Goal: Task Accomplishment & Management: Complete application form

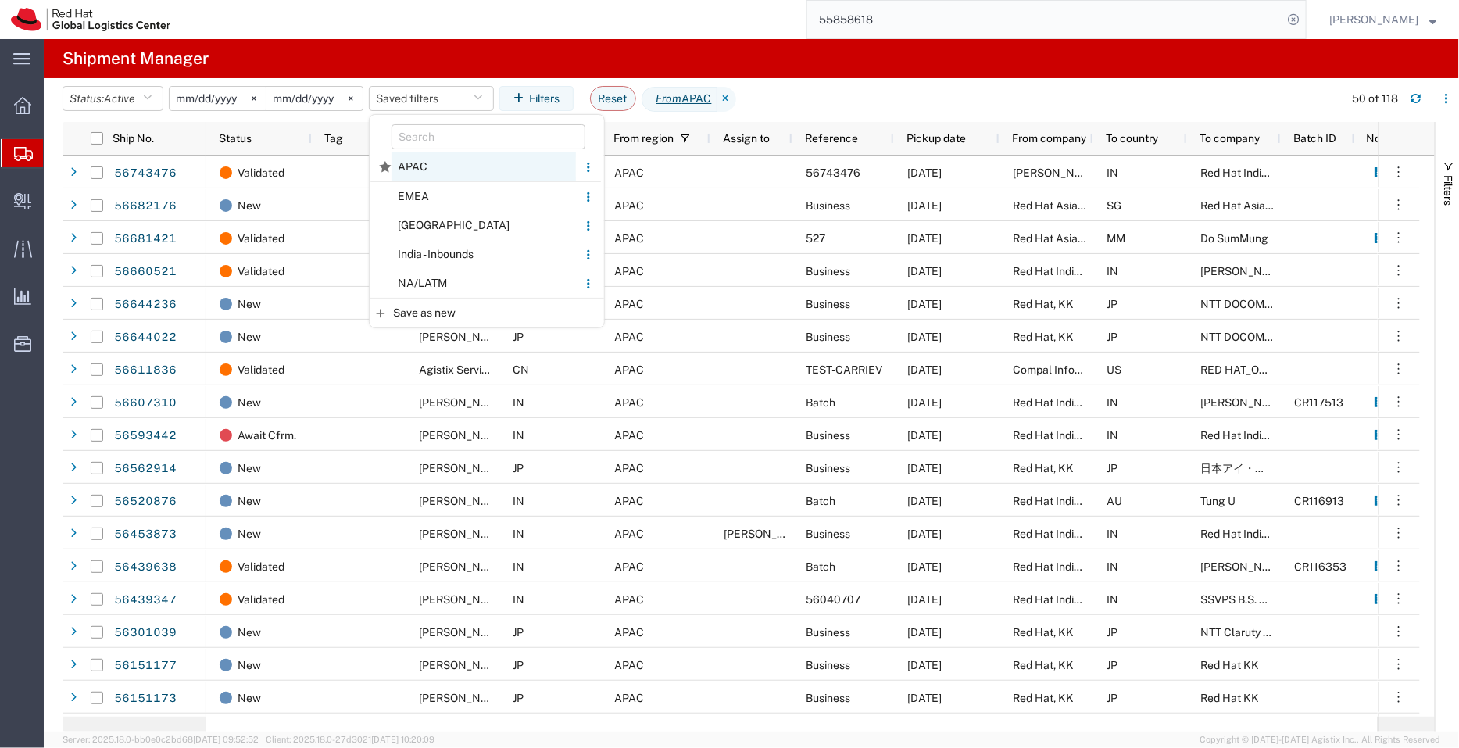
click at [440, 171] on span "APAC" at bounding box center [484, 166] width 184 height 29
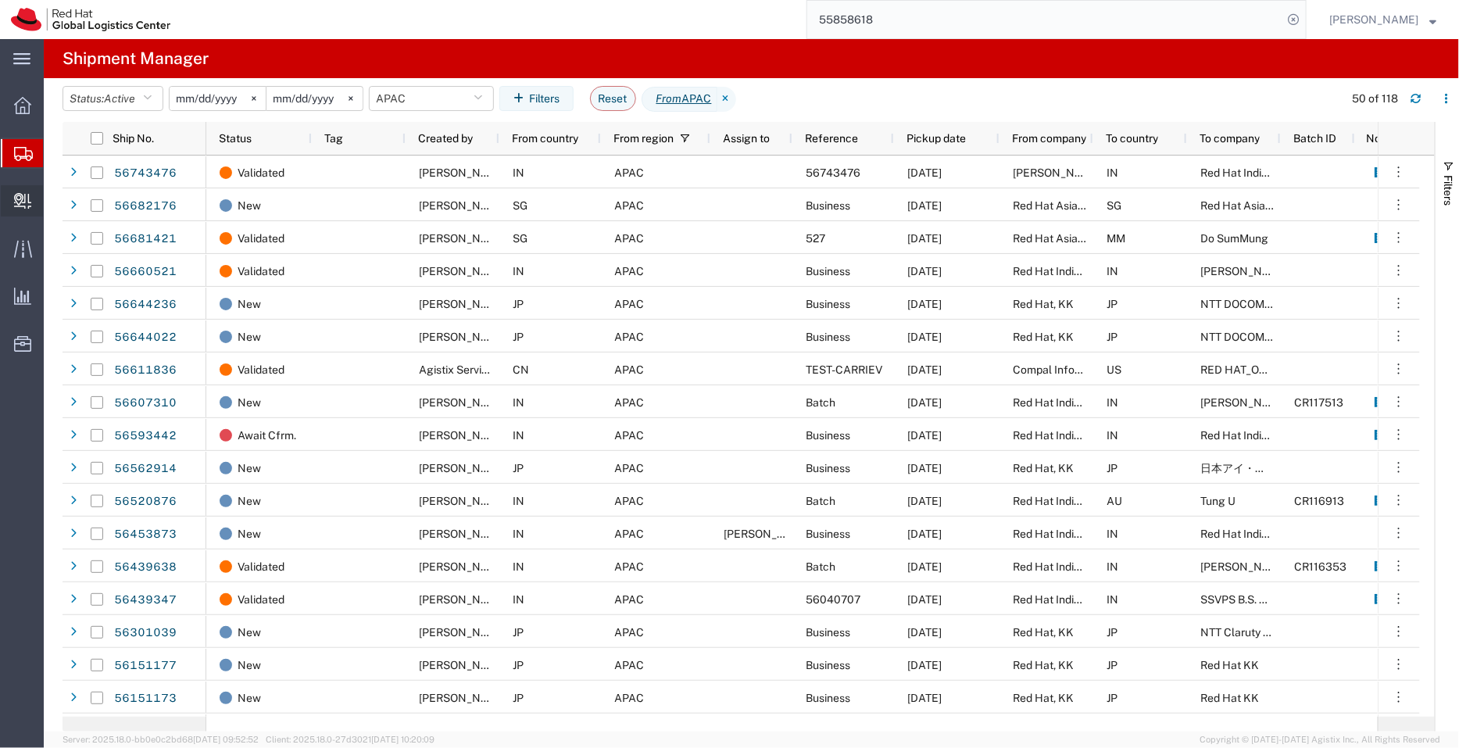
click at [0, 0] on span "Create Delivery" at bounding box center [0, 0] width 0 height 0
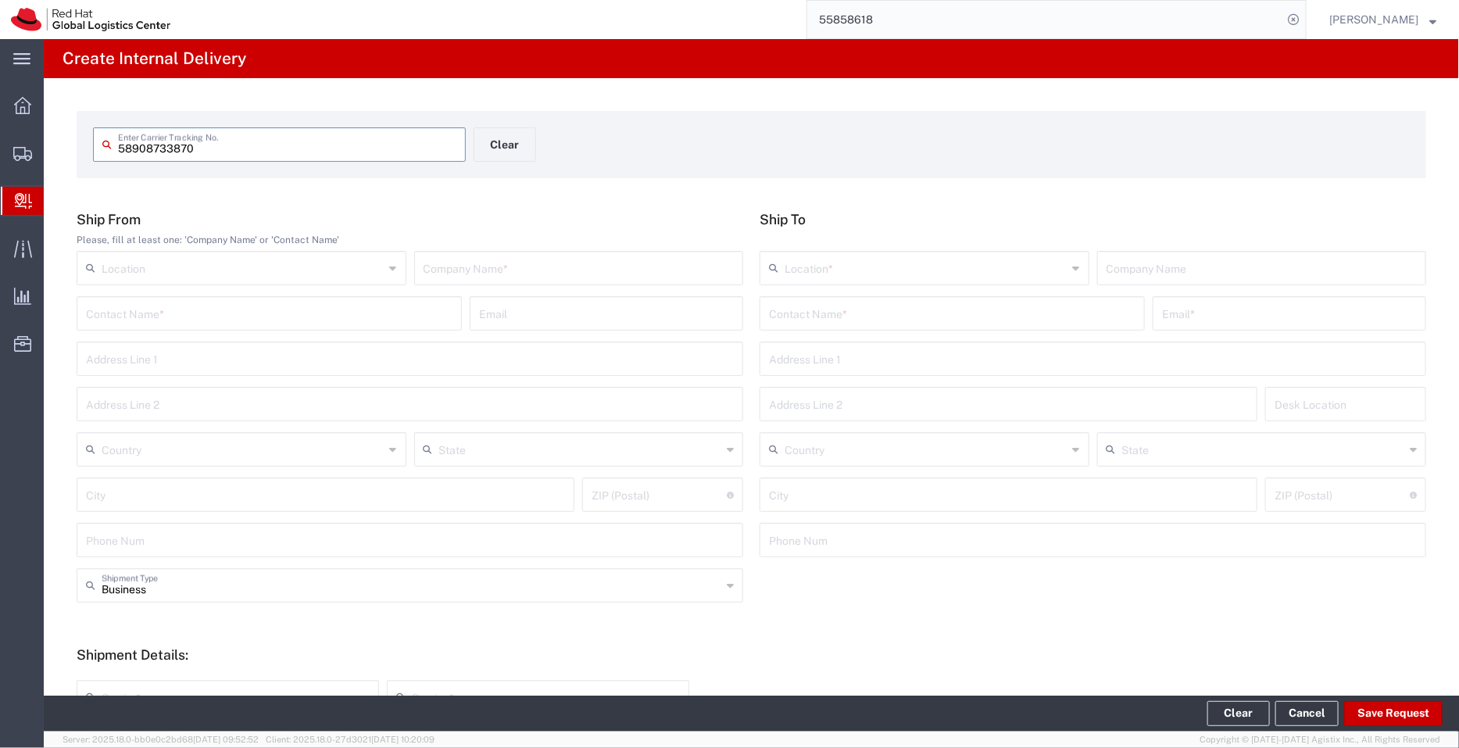
type input "58908733870"
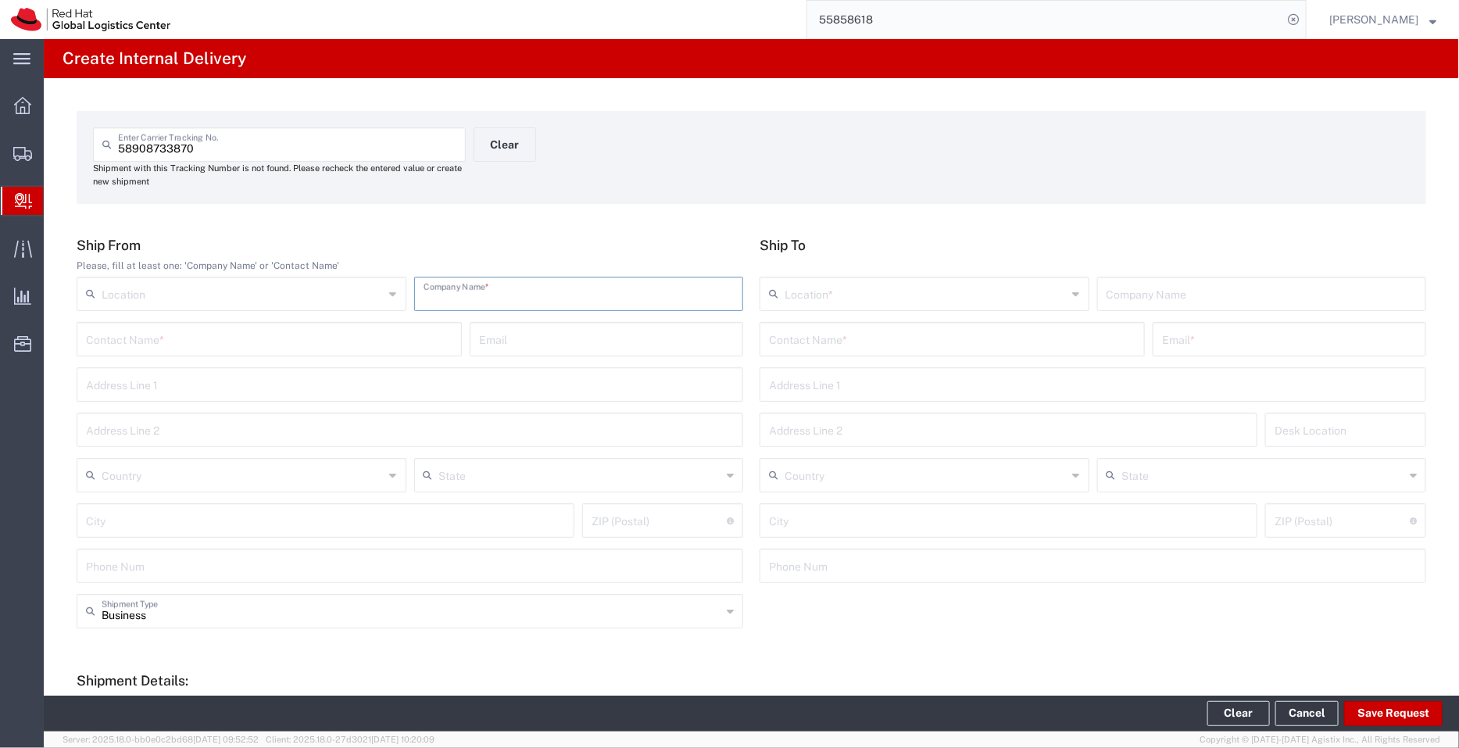
click at [485, 291] on input "text" at bounding box center [579, 292] width 311 height 27
type input "Microsoft India"
click at [152, 572] on input "tel" at bounding box center [410, 564] width 648 height 27
type input "9032025622"
click at [853, 345] on input "text" at bounding box center [952, 337] width 367 height 27
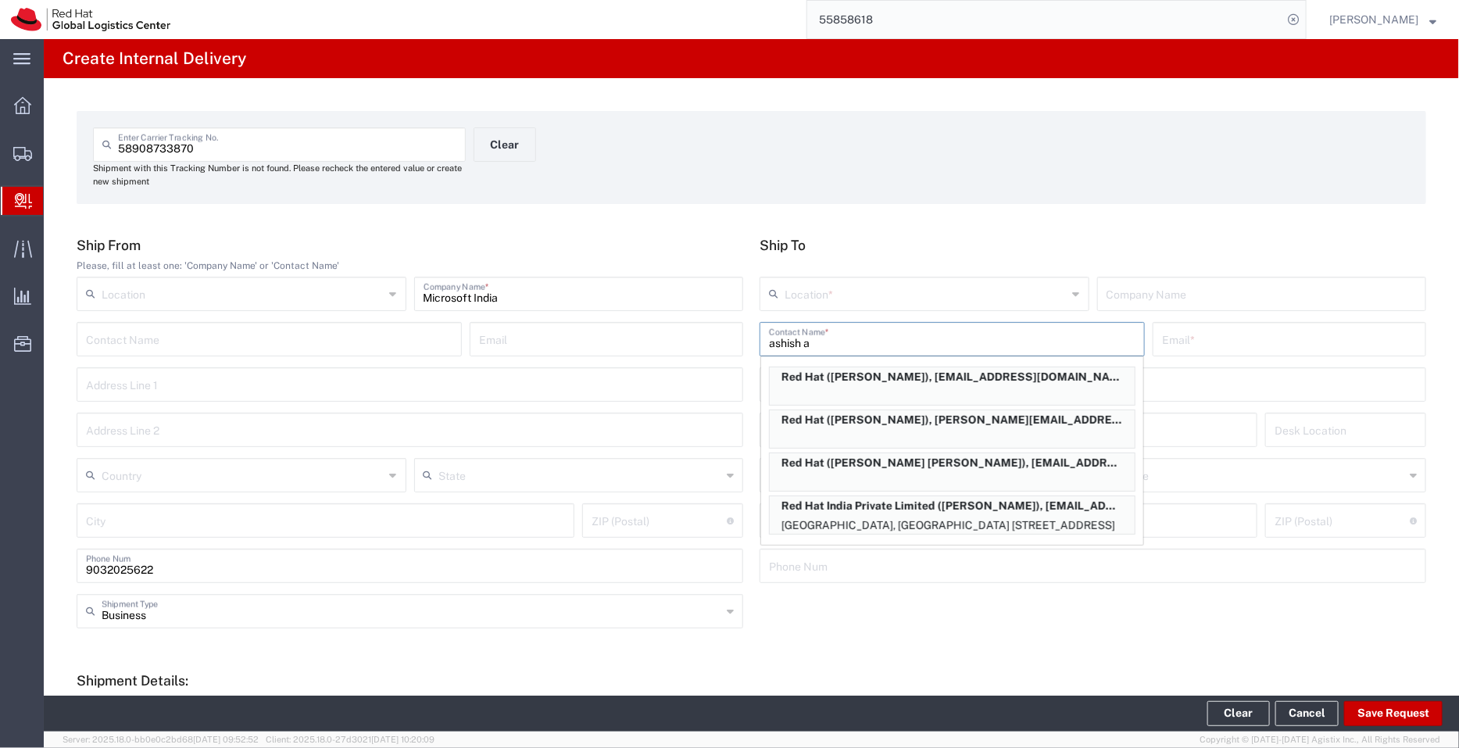
type input "ashish a"
click at [895, 547] on div "City ZIP (Postal) Enter ZIP (Postal) here" at bounding box center [1093, 525] width 674 height 45
click at [903, 463] on p "Red Hat ([PERSON_NAME] [PERSON_NAME]), [EMAIL_ADDRESS][DOMAIN_NAME]" at bounding box center [952, 463] width 365 height 20
type input "Red Hat"
type input "[PERSON_NAME] [PERSON_NAME]"
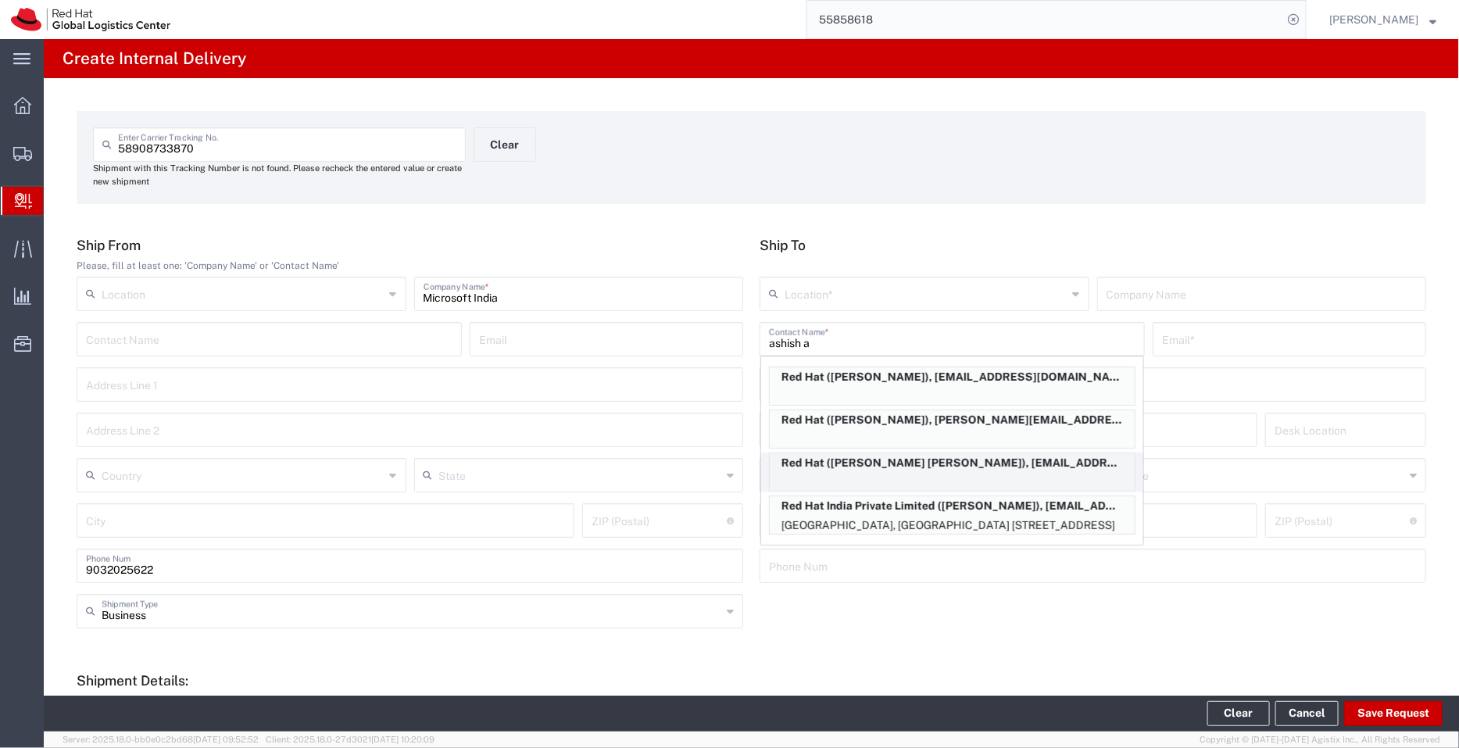
type input "[EMAIL_ADDRESS][DOMAIN_NAME]"
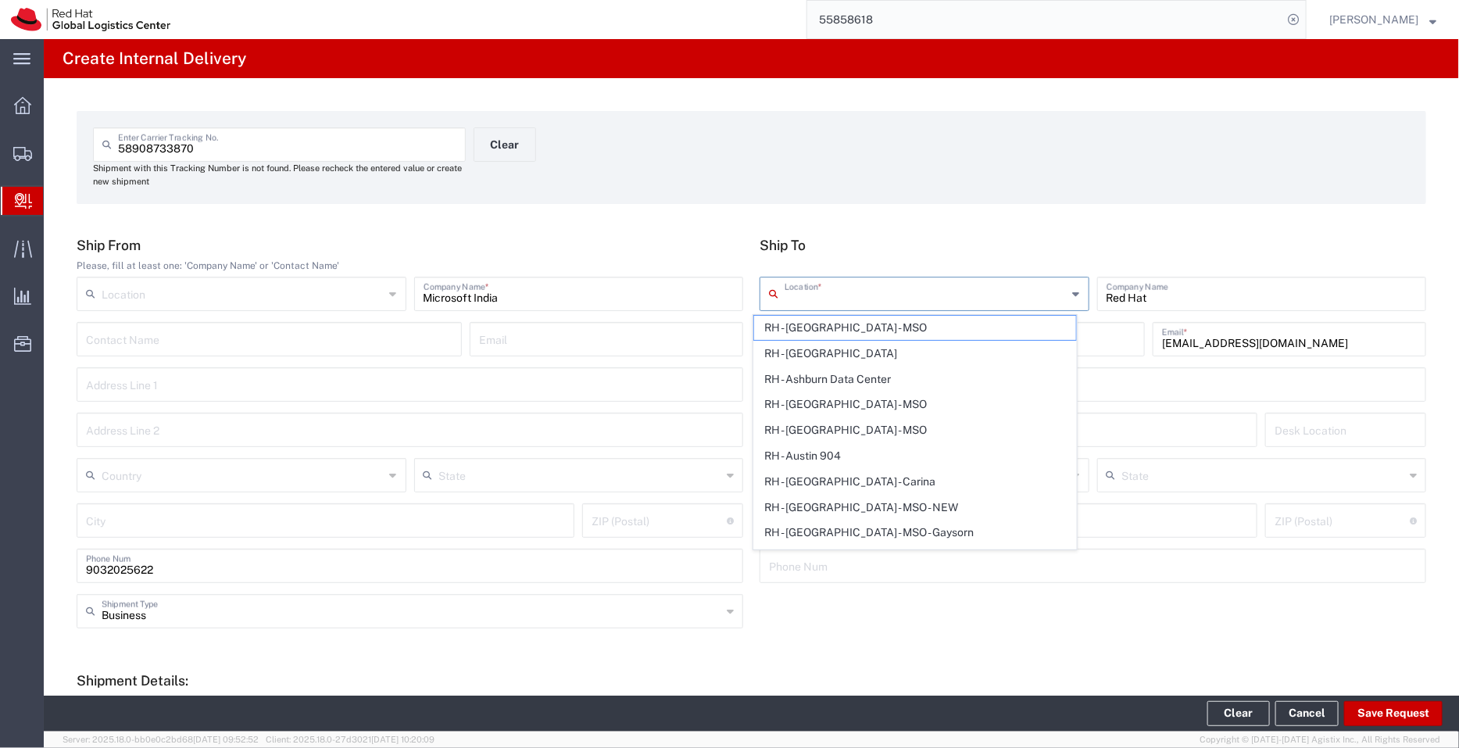
click at [881, 292] on input "text" at bounding box center [926, 292] width 283 height 27
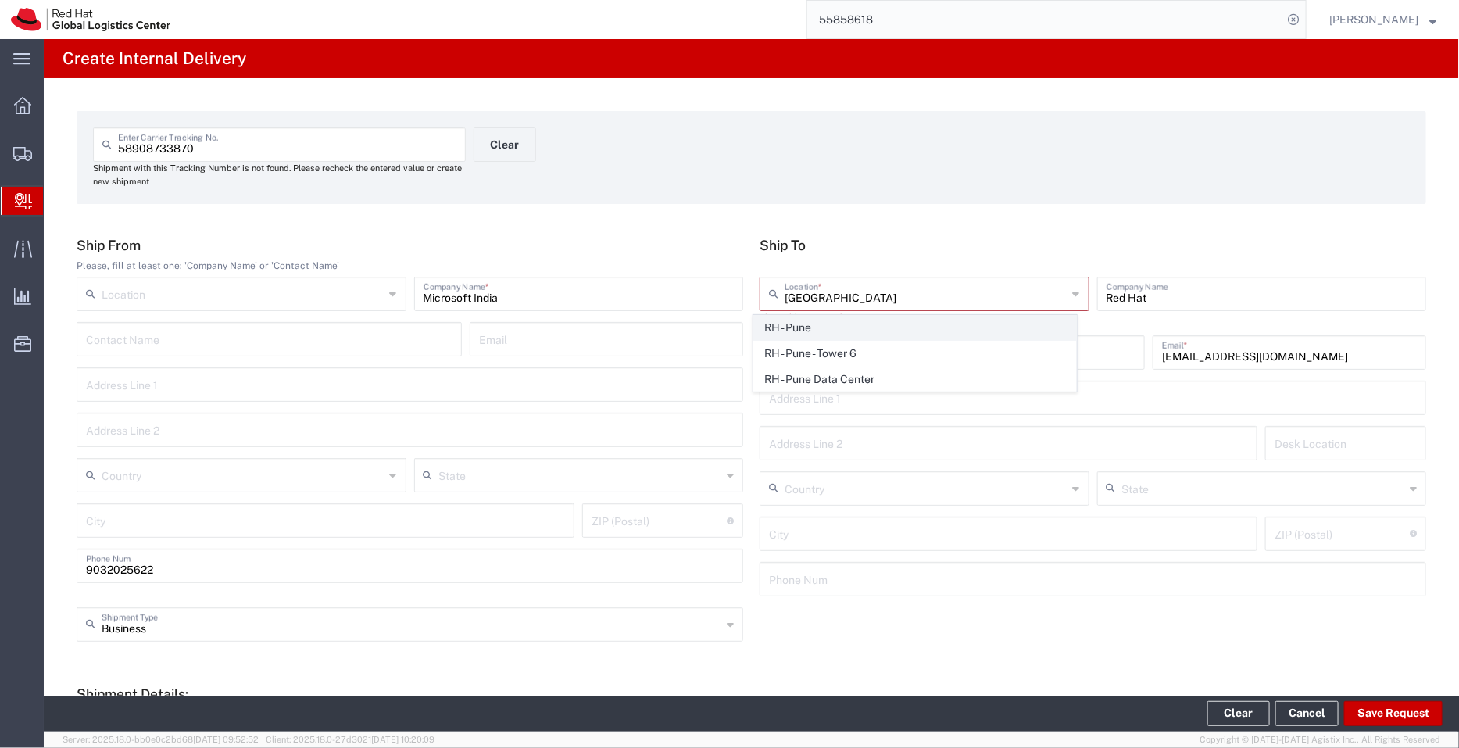
click at [817, 331] on span "RH - Pune" at bounding box center [915, 328] width 323 height 24
type input "RH - Pune"
type input "Red Hat India Private Limited"
type input "Tower-X Level 1, [GEOGRAPHIC_DATA]"
type input "[GEOGRAPHIC_DATA], [GEOGRAPHIC_DATA]"
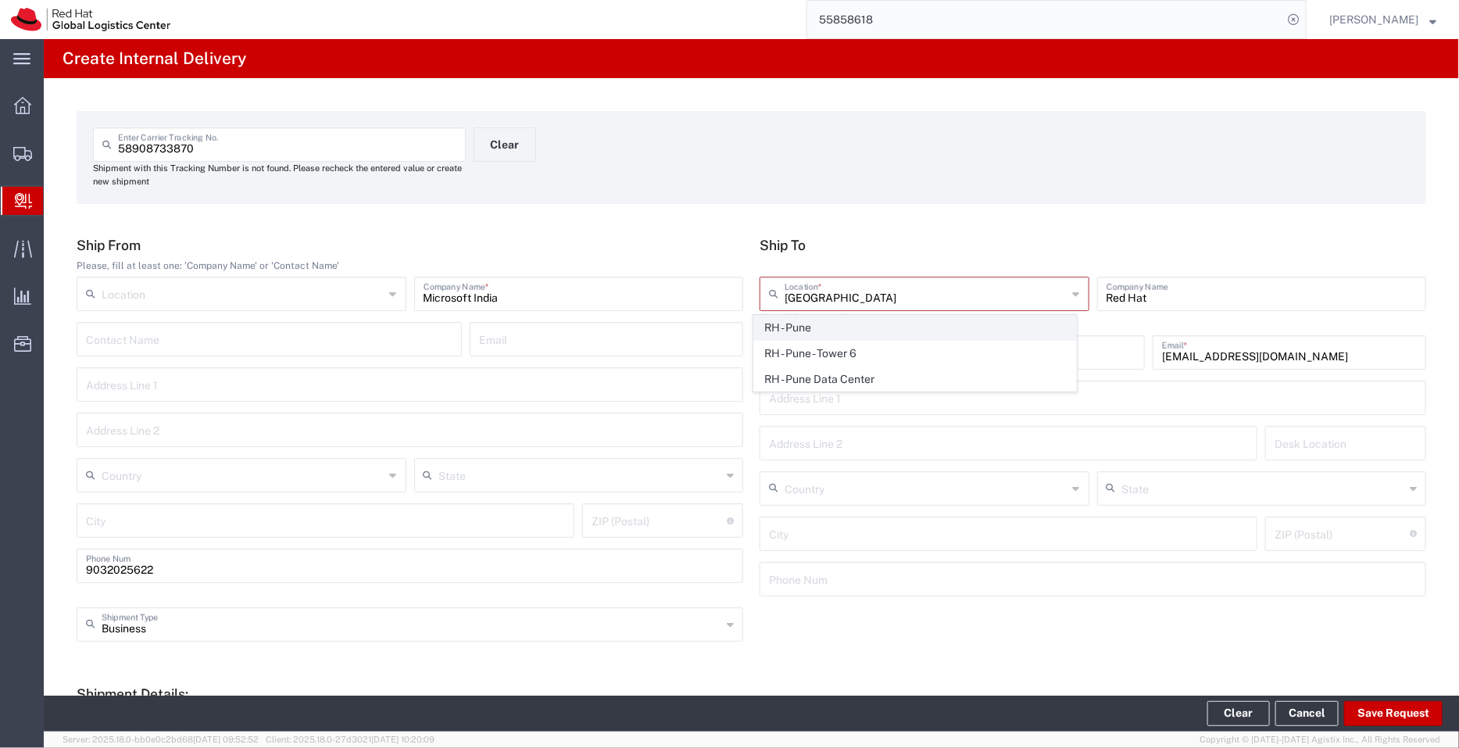
type input "[GEOGRAPHIC_DATA]"
type input "411013"
type input "2066817173"
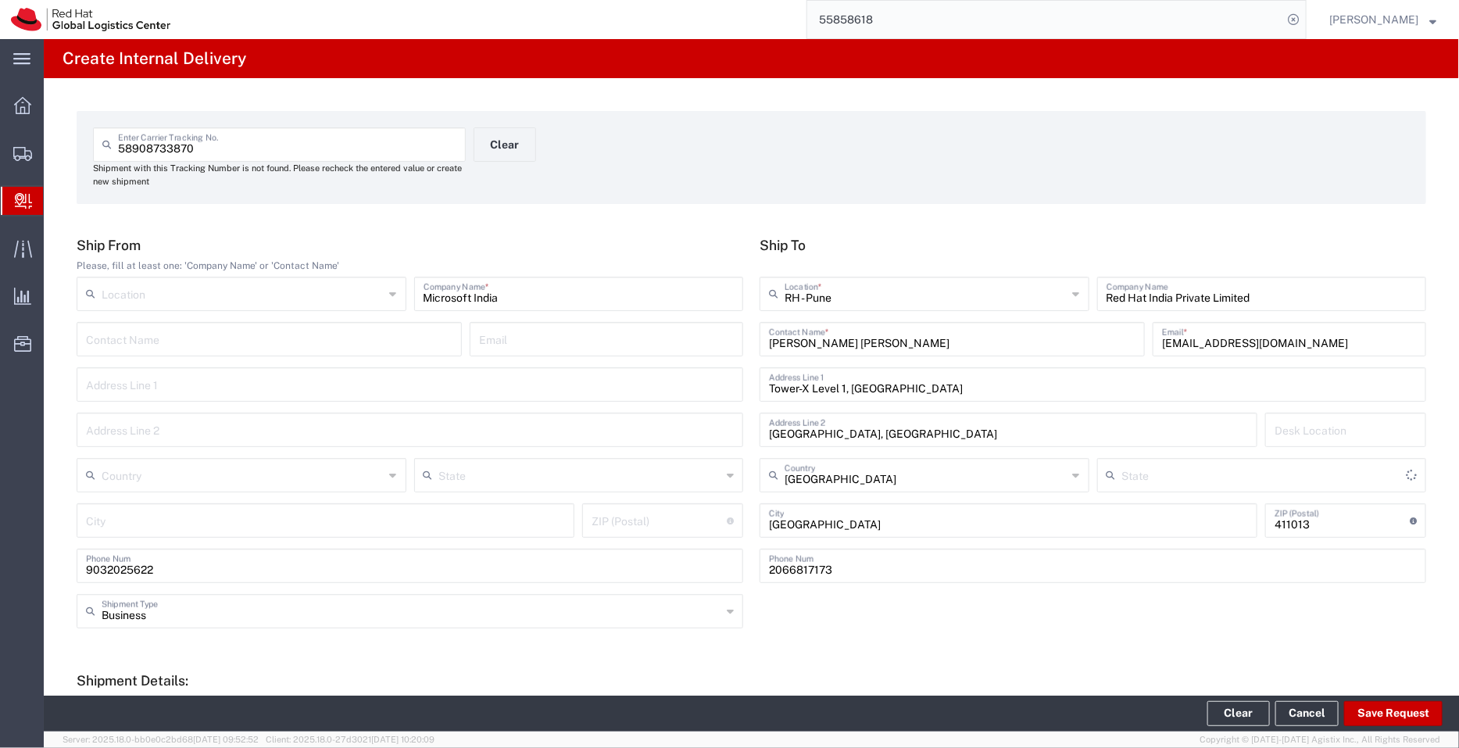
type input "Mahārāshtra"
click at [817, 331] on input "[PERSON_NAME] [PERSON_NAME]" at bounding box center [952, 337] width 367 height 27
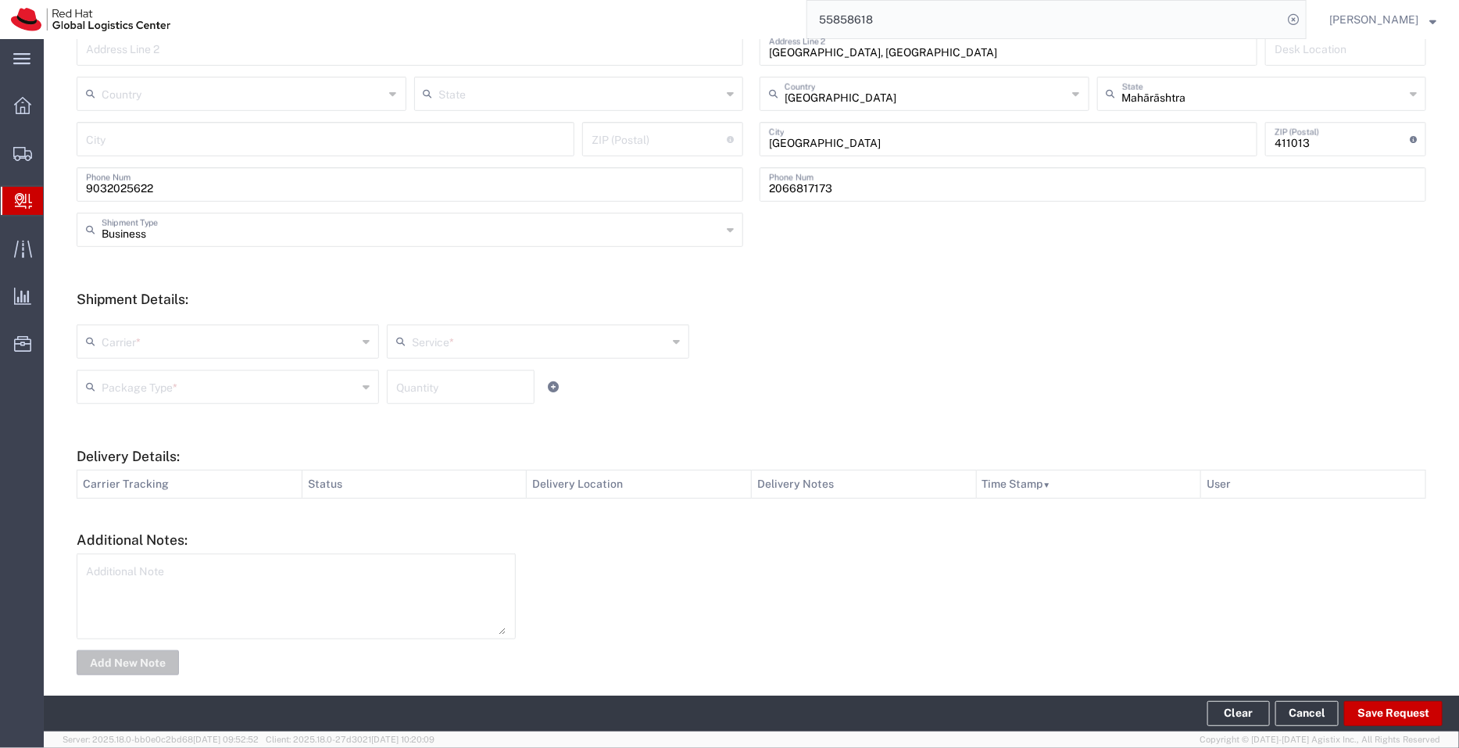
scroll to position [395, 0]
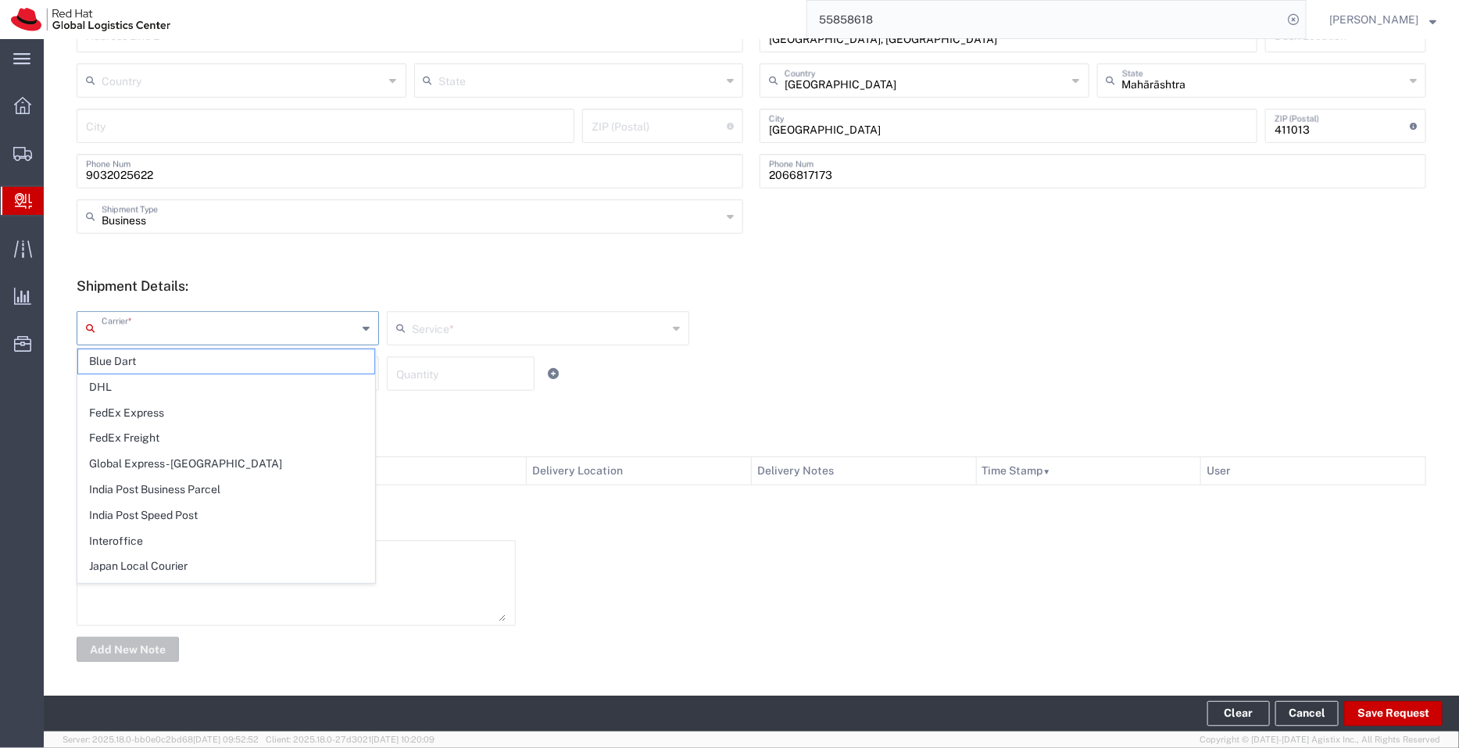
click at [290, 325] on input "text" at bounding box center [230, 326] width 256 height 27
click at [243, 357] on span "Blue Dart" at bounding box center [226, 361] width 296 height 24
type input "Blue Dart"
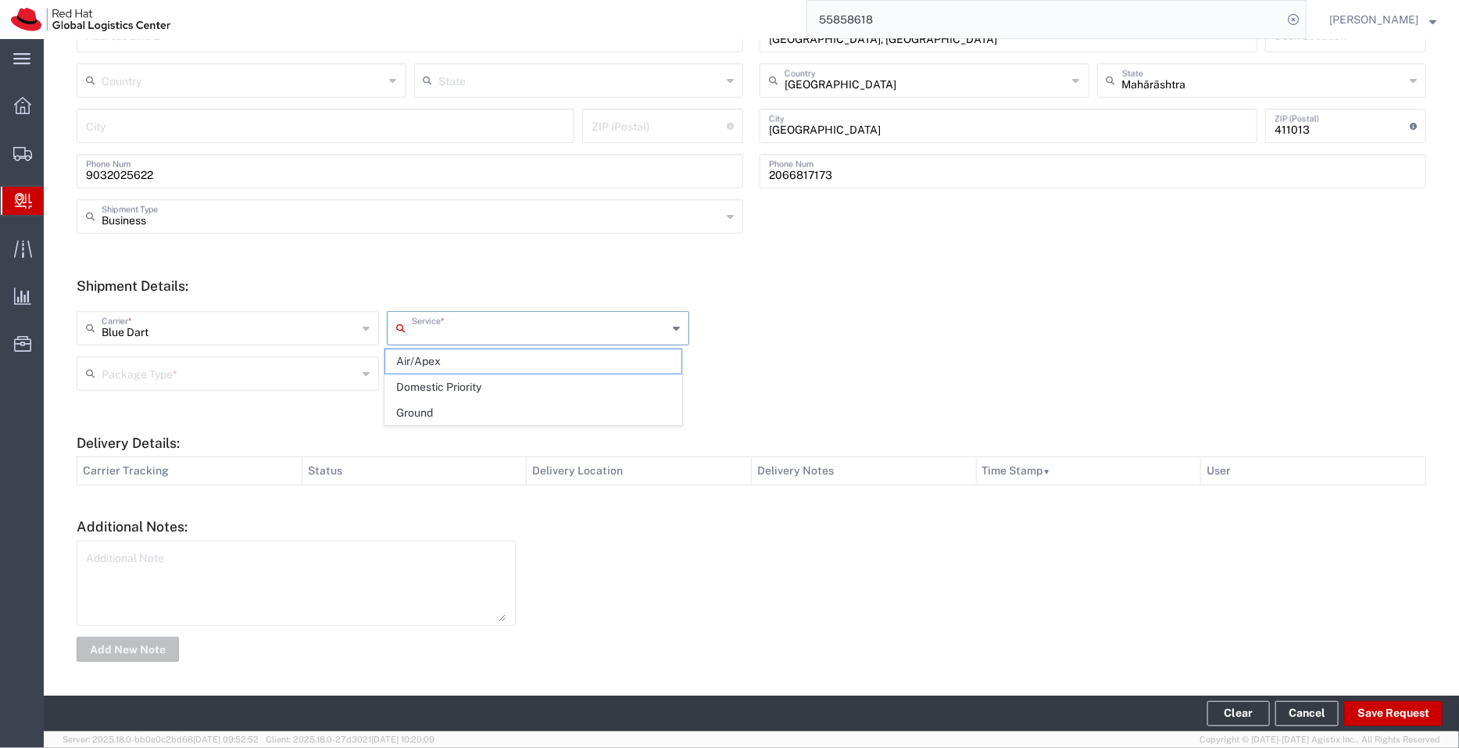
click at [440, 320] on input "text" at bounding box center [540, 326] width 256 height 27
click at [435, 357] on span "Air/Apex" at bounding box center [533, 361] width 296 height 24
type input "Air/Apex"
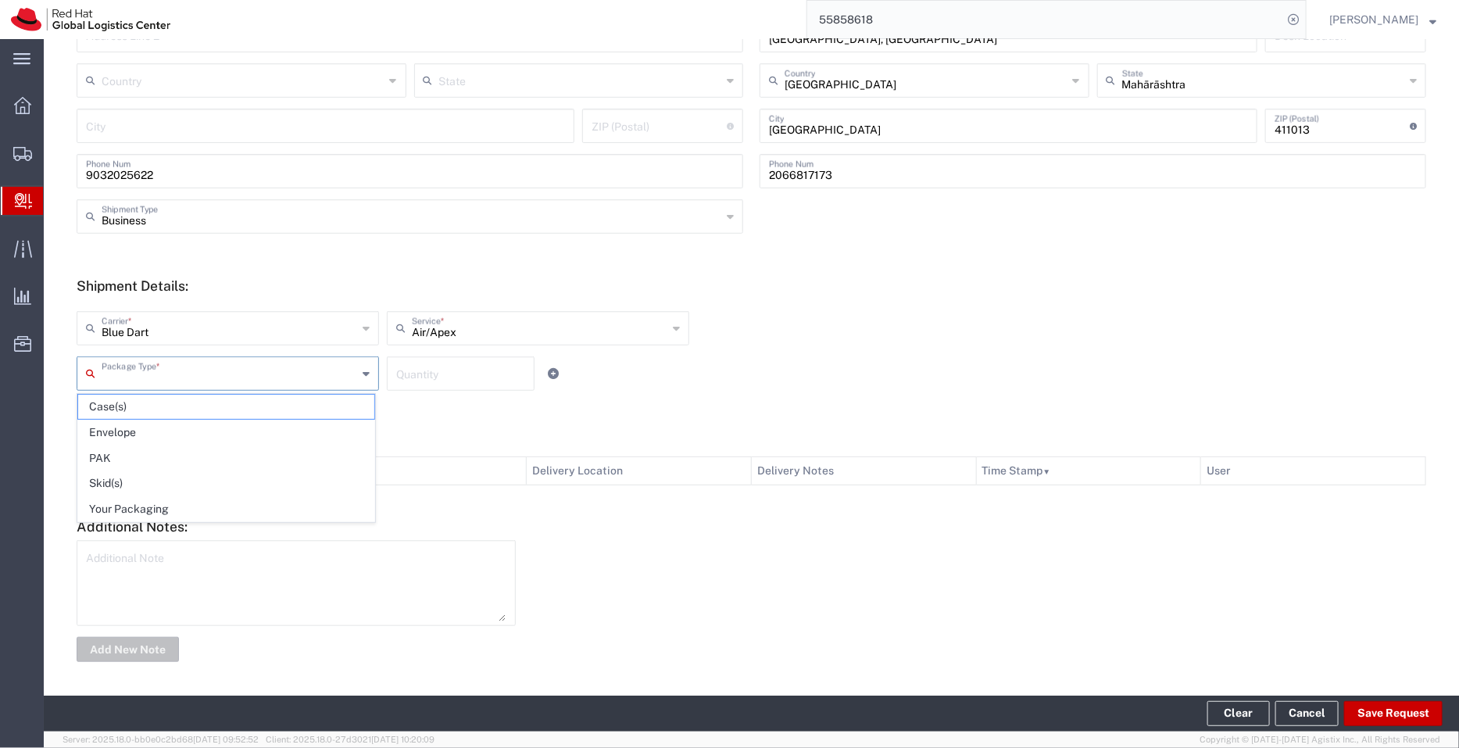
click at [262, 366] on input "text" at bounding box center [230, 372] width 256 height 27
click at [187, 514] on span "Your Packaging" at bounding box center [226, 509] width 296 height 24
type input "Your Packaging"
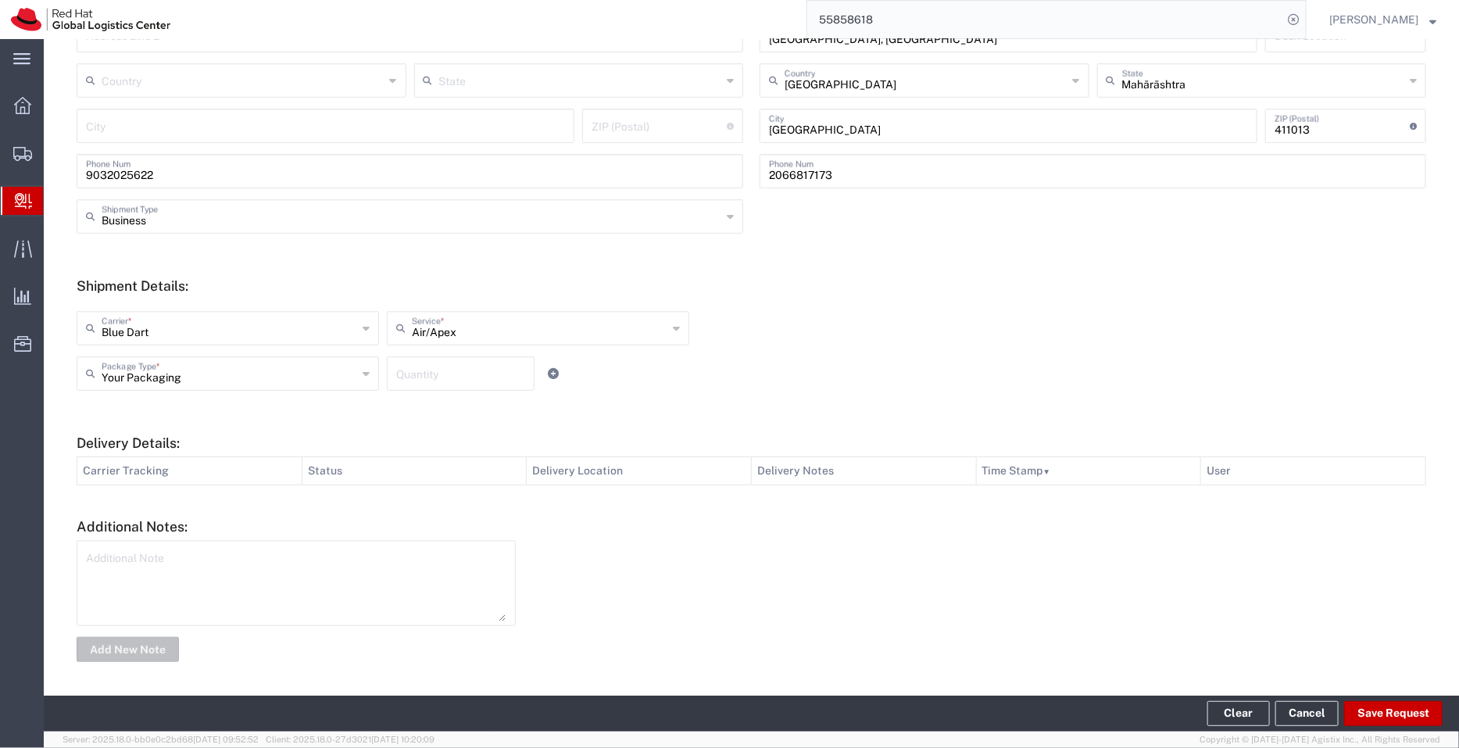
click at [423, 372] on input "number" at bounding box center [460, 372] width 129 height 27
type input "1"
click at [1395, 713] on button "Save Request" at bounding box center [1393, 713] width 98 height 25
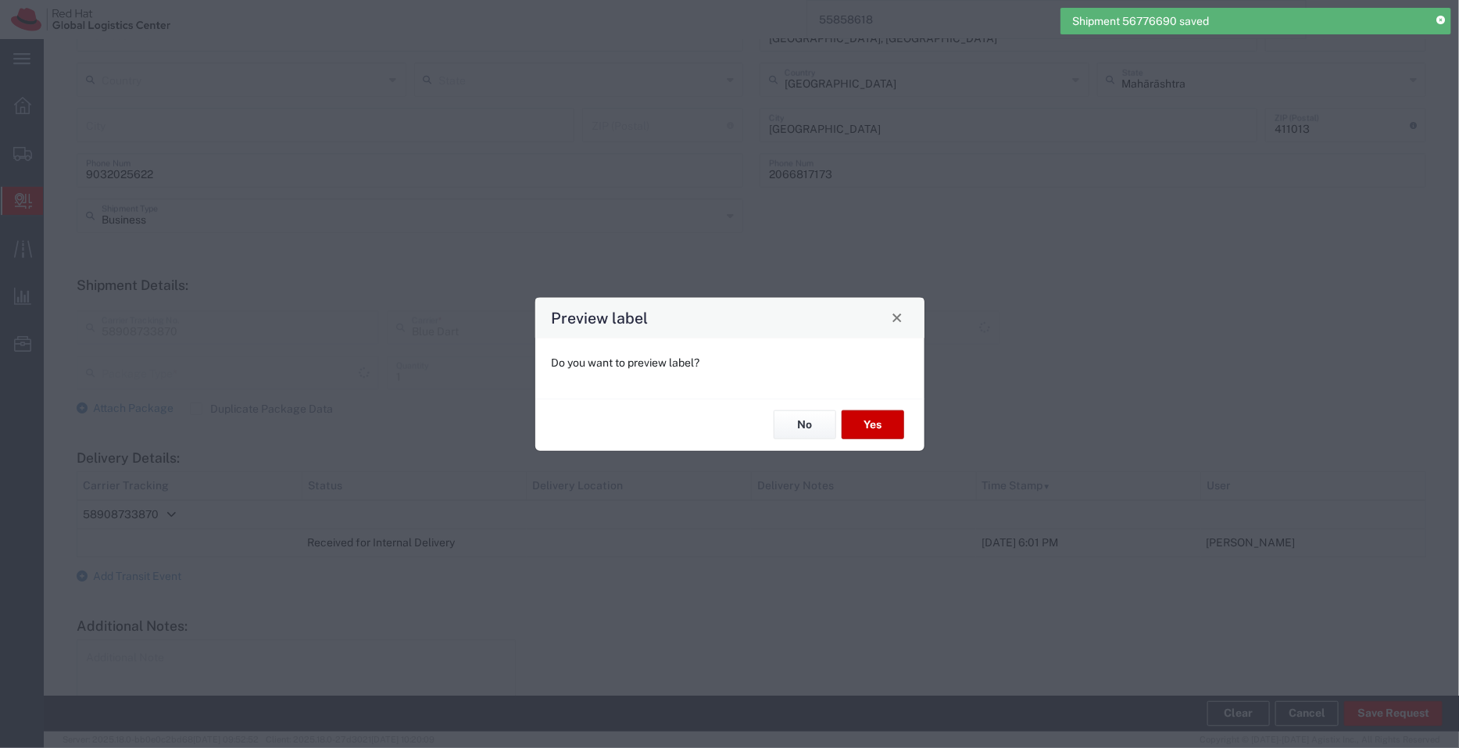
type input "Your Packaging"
type input "Air/Apex"
click at [805, 423] on button "No" at bounding box center [805, 424] width 63 height 29
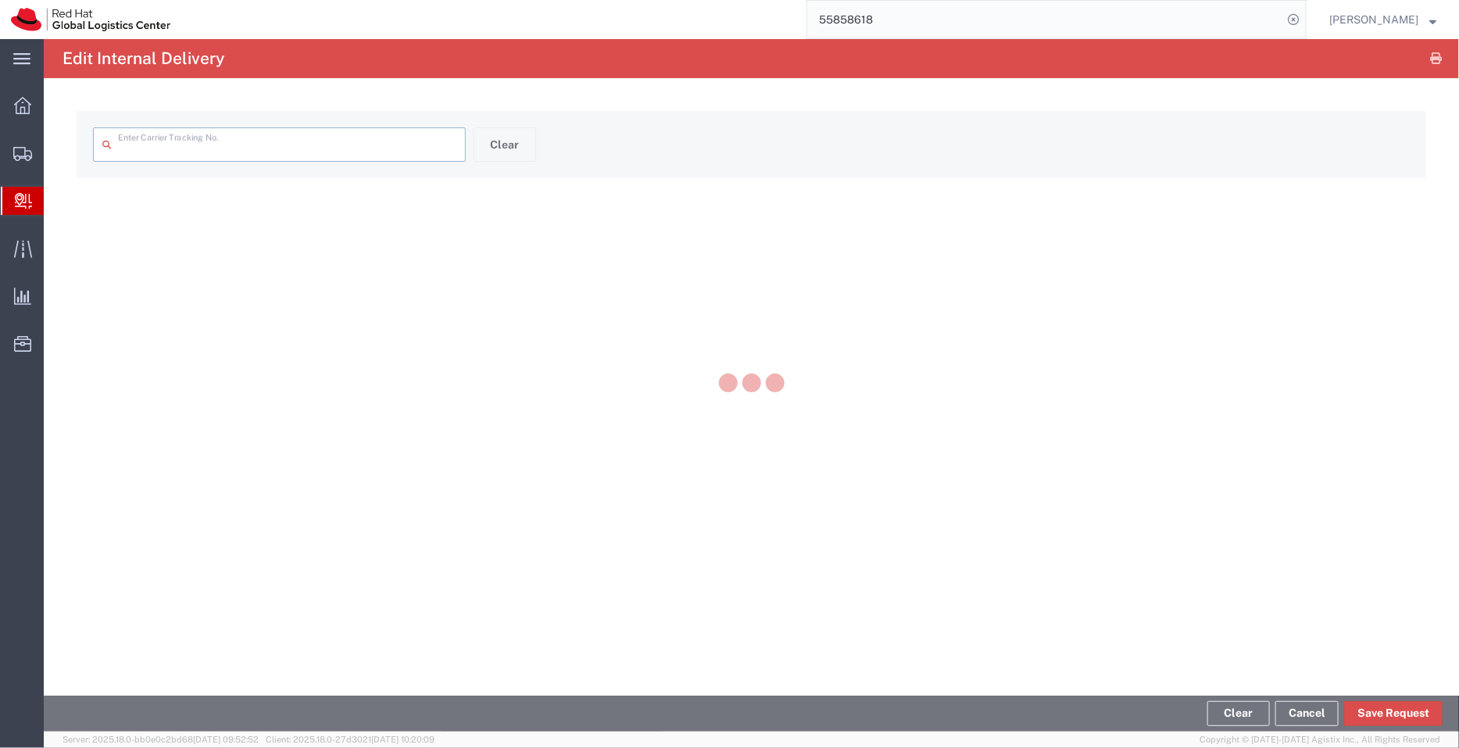
type input "58908733870"
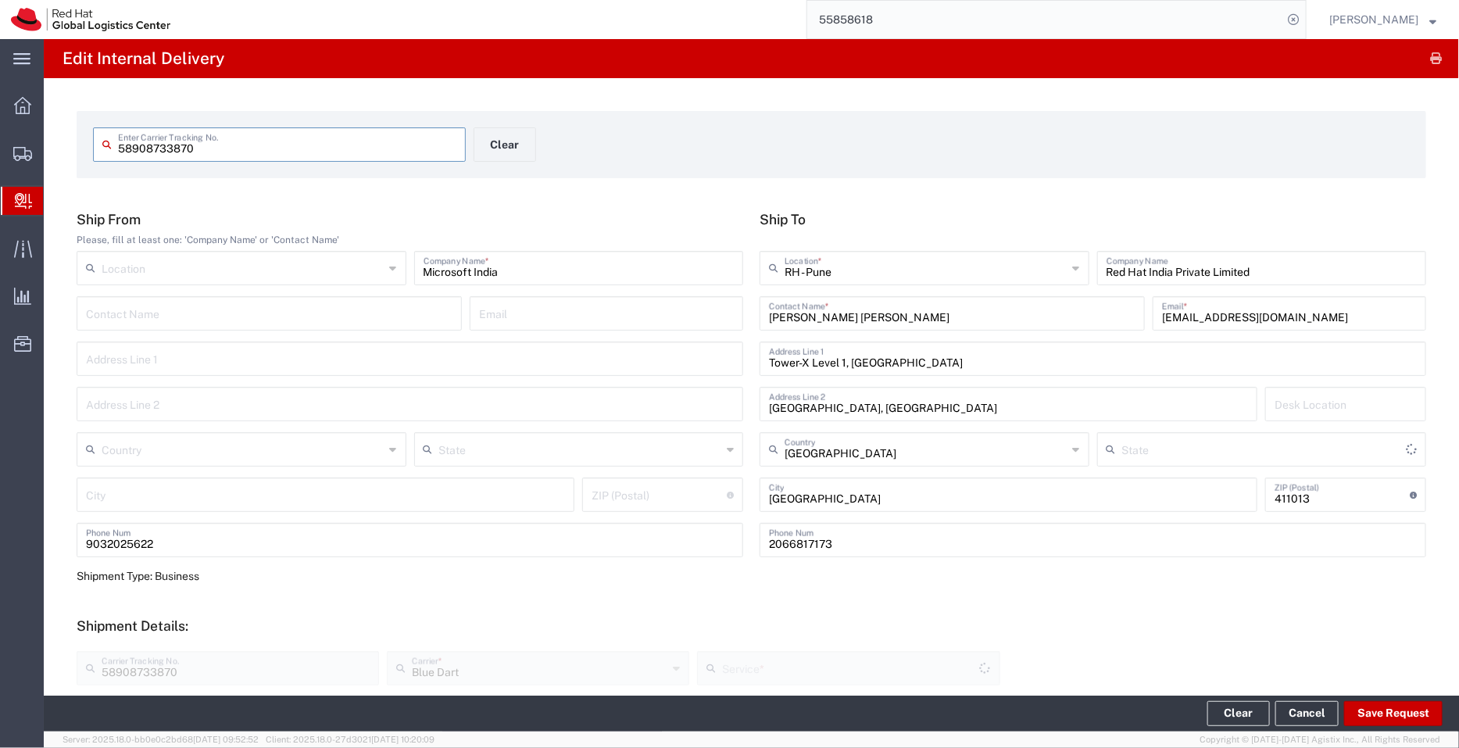
type input "Your Packaging"
type input "Air/Apex"
type input "Mahārāshtra"
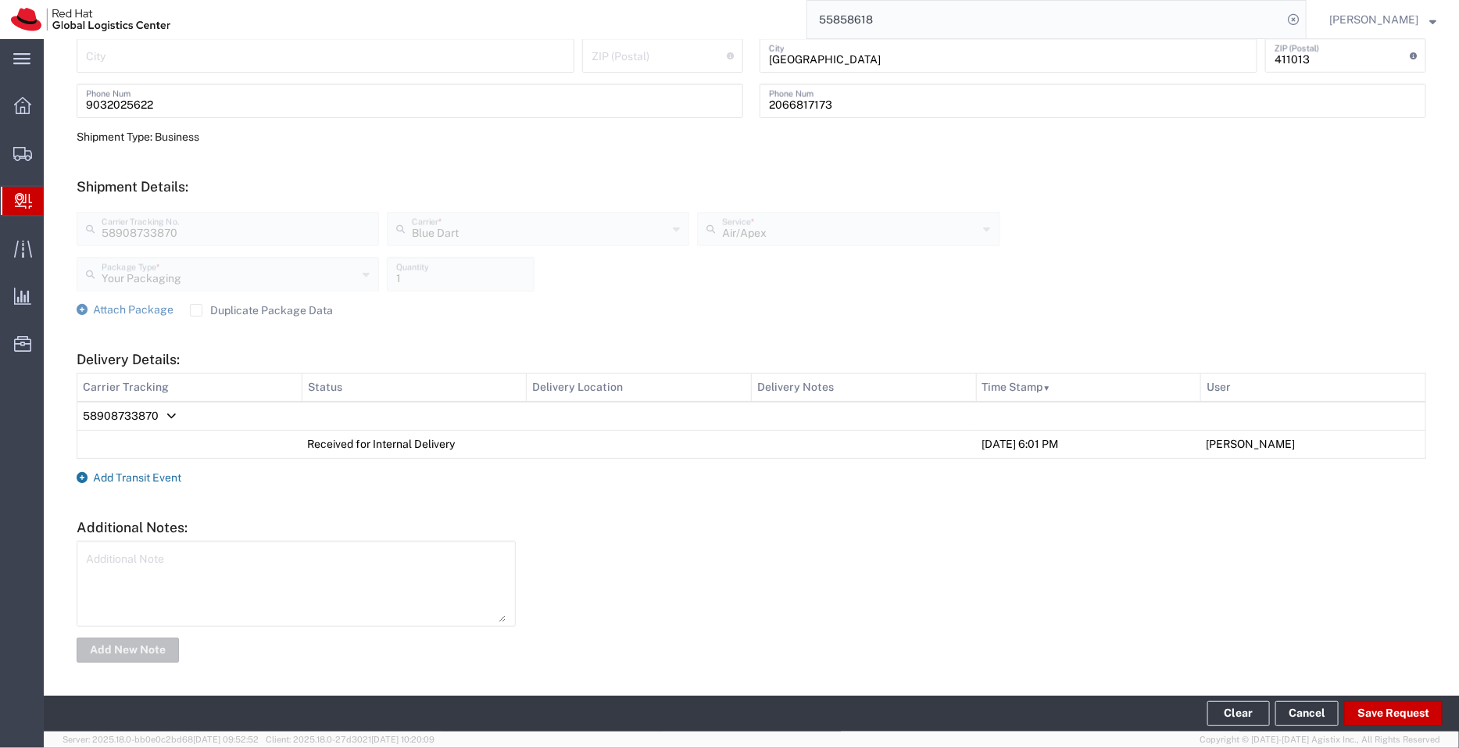
click at [130, 474] on span "Add Transit Event" at bounding box center [137, 477] width 88 height 13
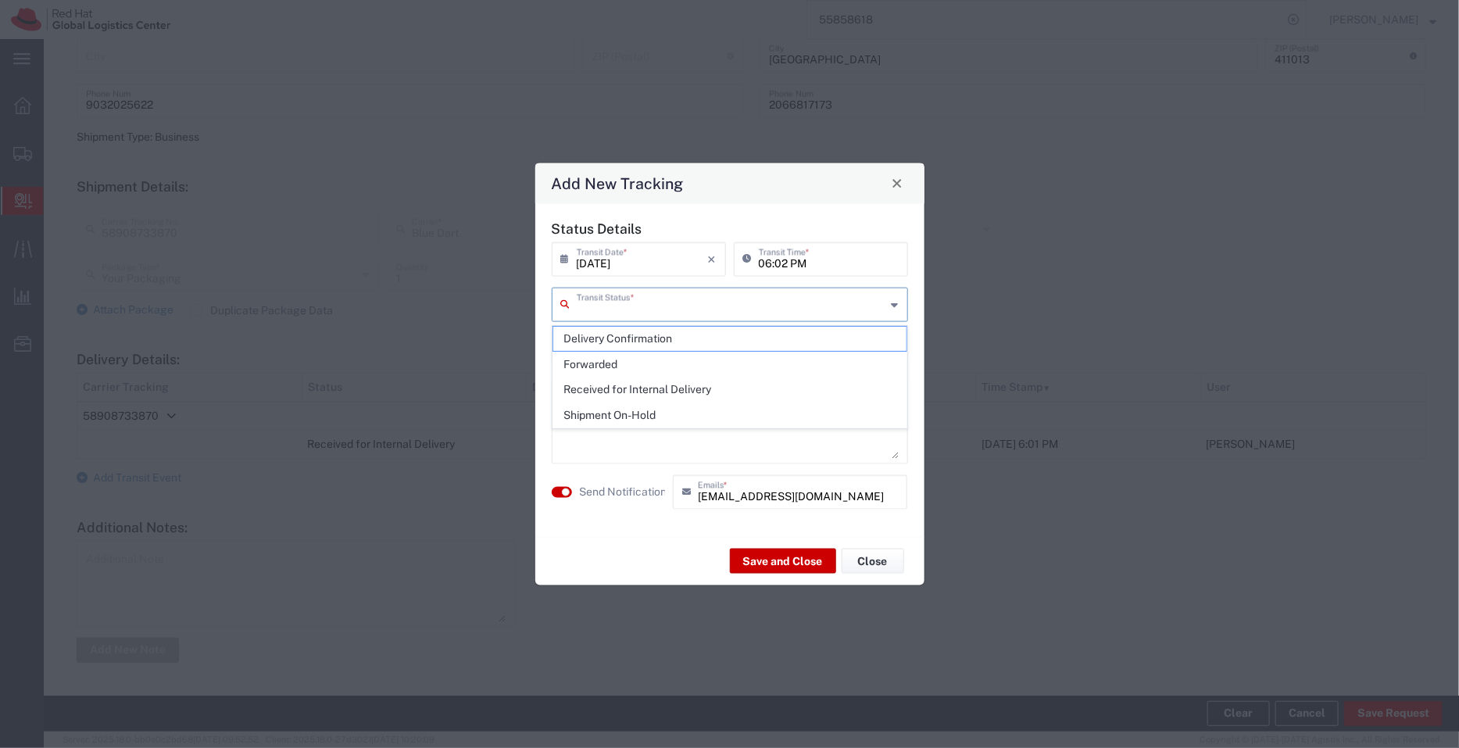
click at [594, 306] on input "text" at bounding box center [731, 302] width 309 height 27
click at [623, 414] on span "Shipment On-Hold" at bounding box center [729, 415] width 353 height 24
type input "Shipment On-Hold"
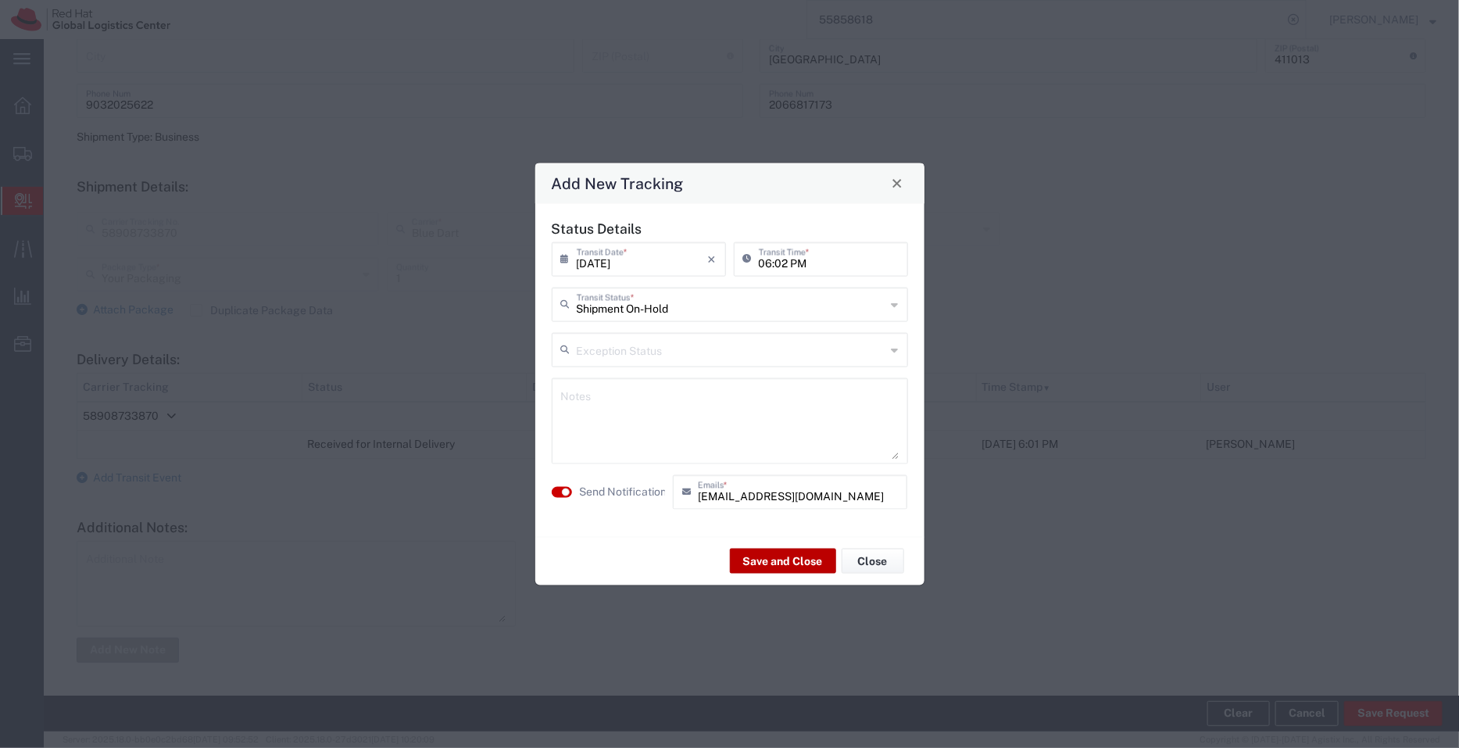
click at [806, 556] on button "Save and Close" at bounding box center [783, 561] width 106 height 25
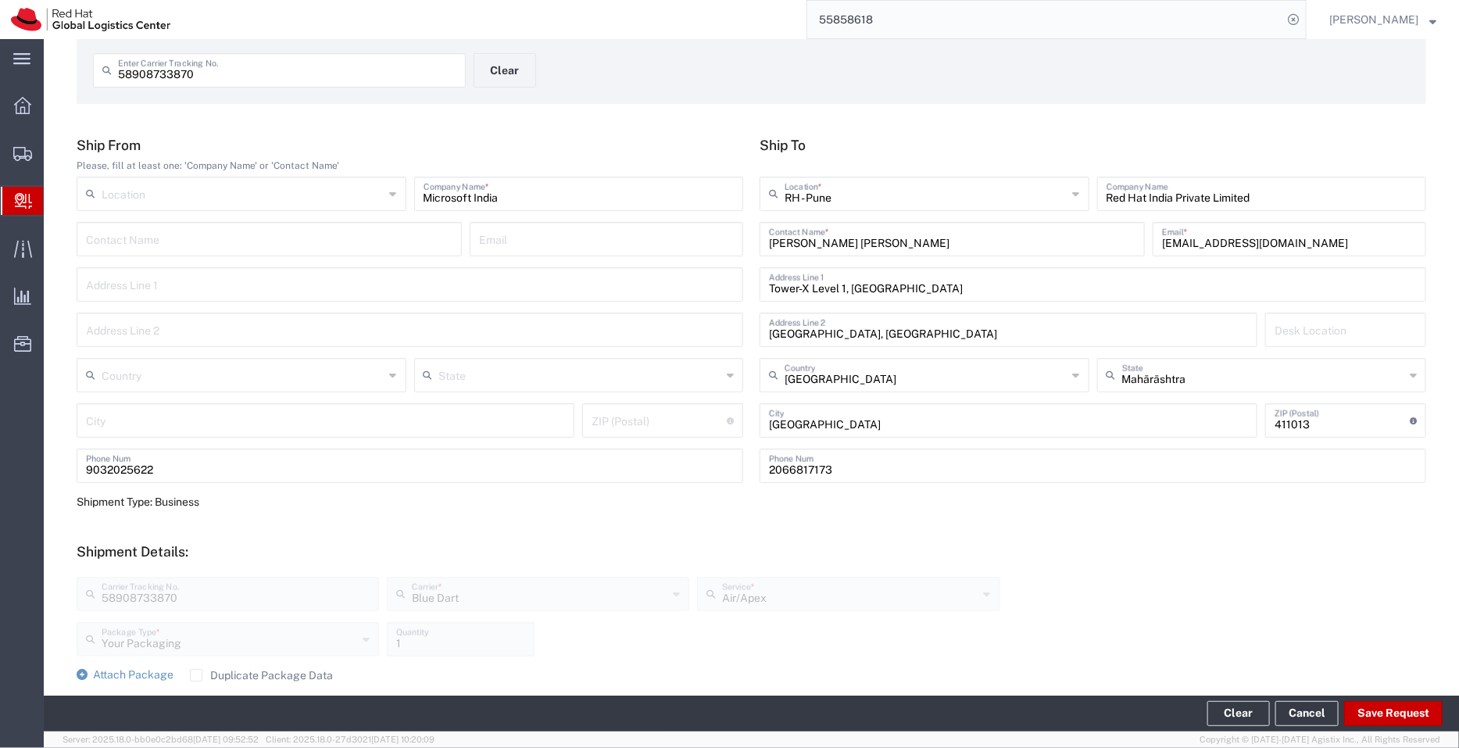
scroll to position [0, 0]
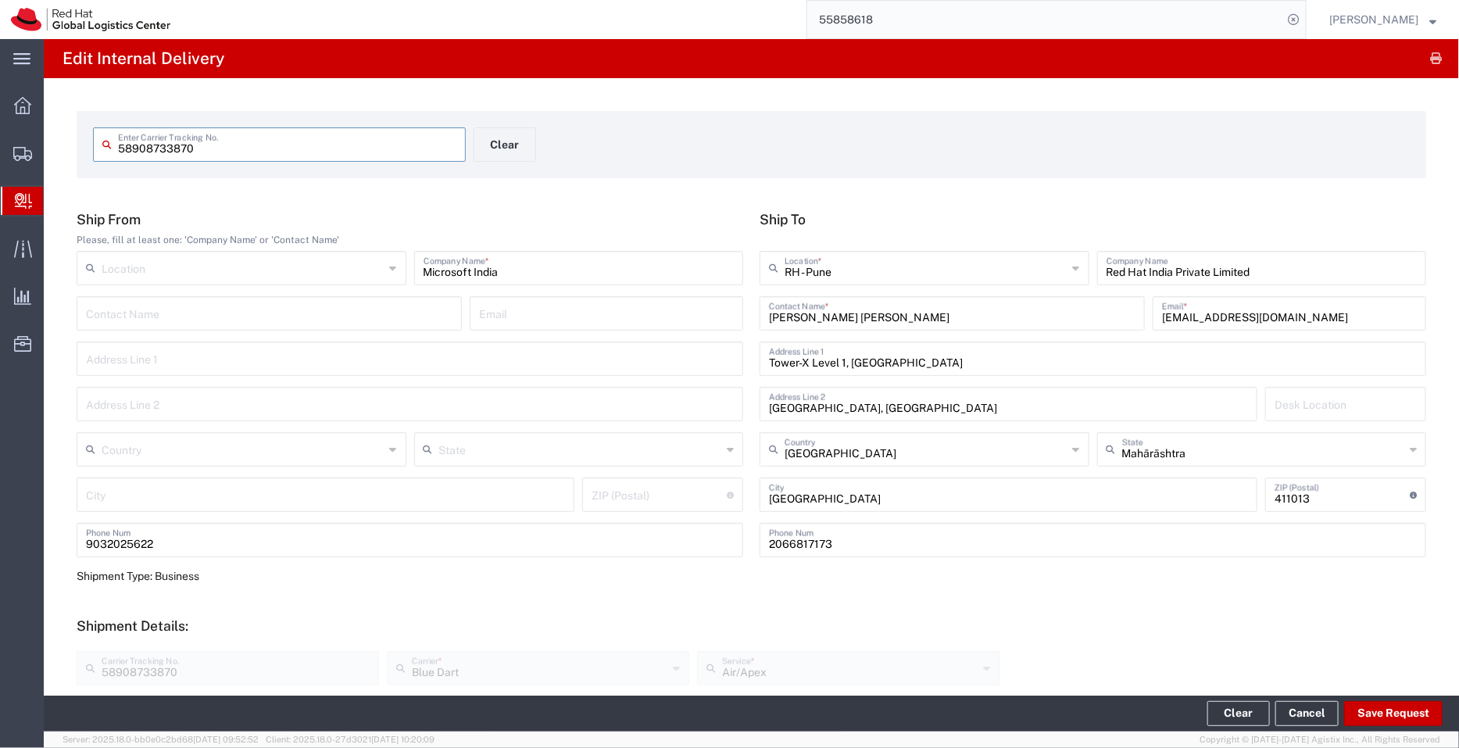
drag, startPoint x: 227, startPoint y: 152, endPoint x: 78, endPoint y: 133, distance: 149.7
click at [78, 133] on form "58908733870 Enter Carrier Tracking No. Clear" at bounding box center [752, 144] width 1350 height 67
